Goal: Transaction & Acquisition: Register for event/course

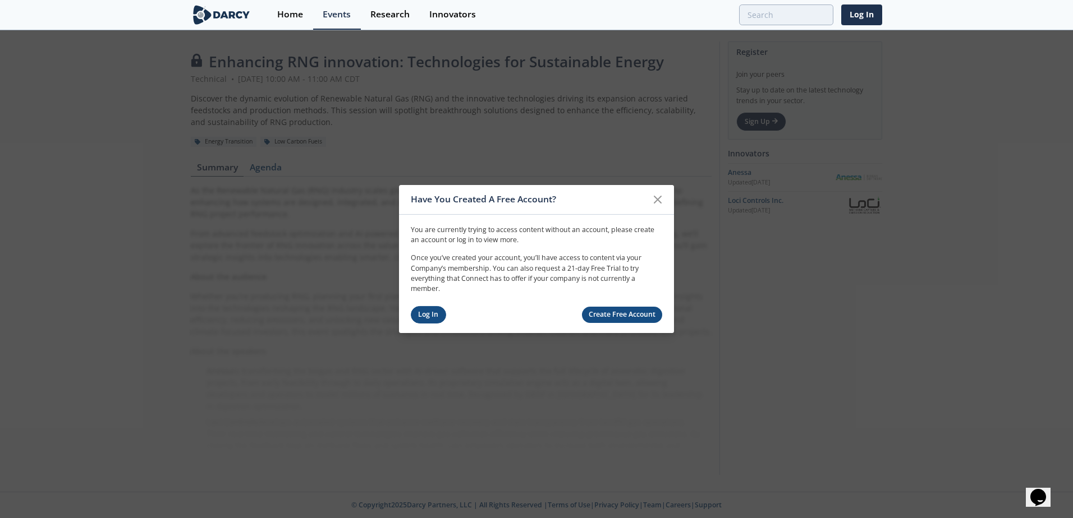
click at [427, 311] on link "Log In" at bounding box center [428, 314] width 35 height 17
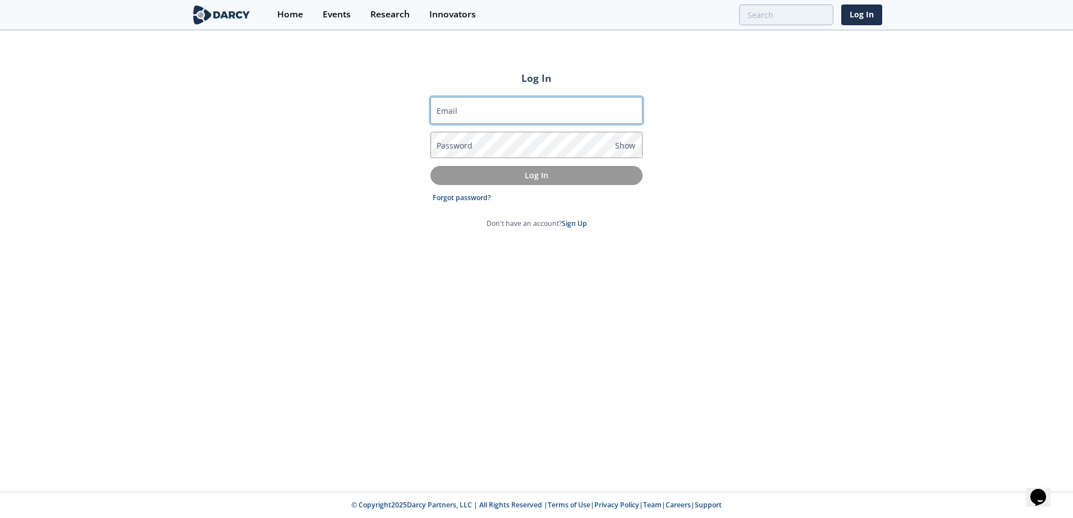
type input "[EMAIL_ADDRESS][DOMAIN_NAME]"
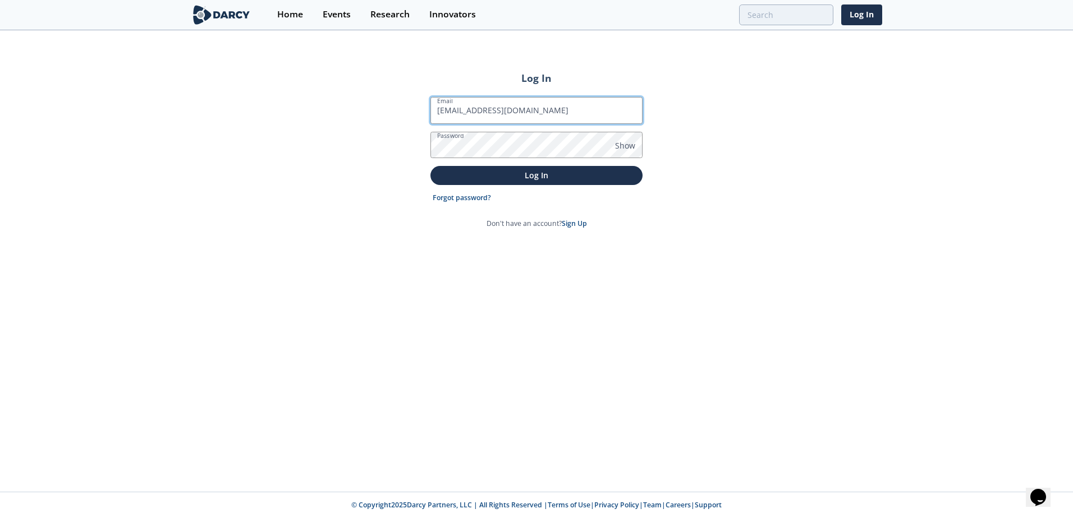
drag, startPoint x: 566, startPoint y: 105, endPoint x: 559, endPoint y: 117, distance: 13.6
click at [566, 105] on input "[EMAIL_ADDRESS][DOMAIN_NAME]" at bounding box center [536, 110] width 212 height 27
click at [720, 148] on div "Log In Email [EMAIL_ADDRESS][DOMAIN_NAME] Password Show Log In Forgot password?…" at bounding box center [536, 261] width 1073 height 461
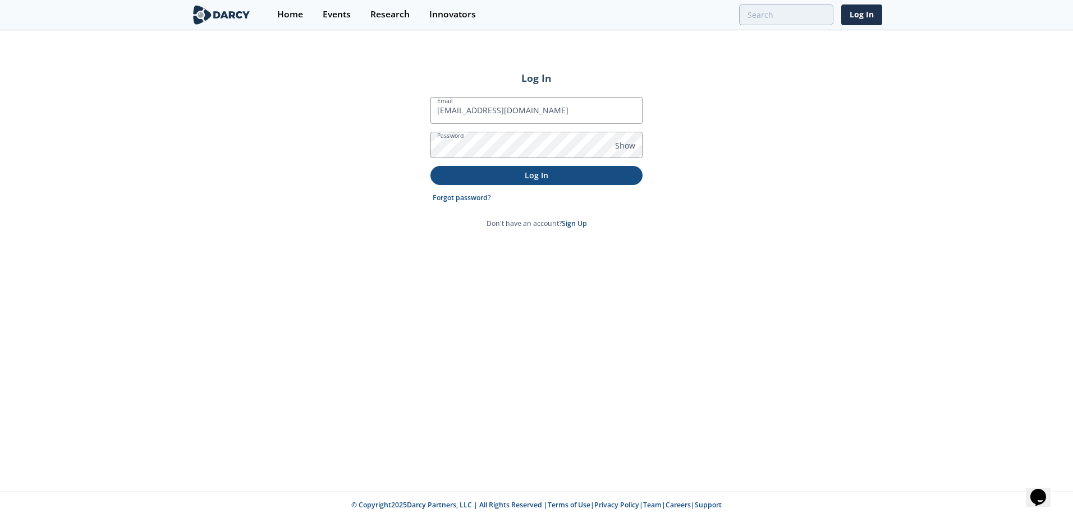
click at [612, 180] on p "Log In" at bounding box center [536, 175] width 196 height 12
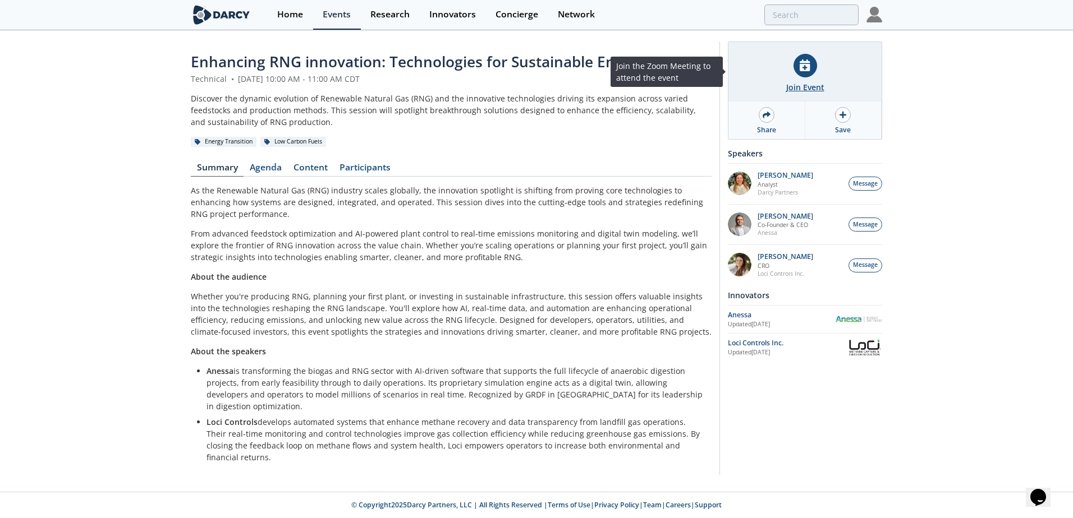
click at [812, 80] on div "Join Event" at bounding box center [804, 71] width 153 height 59
